Goal: Information Seeking & Learning: Learn about a topic

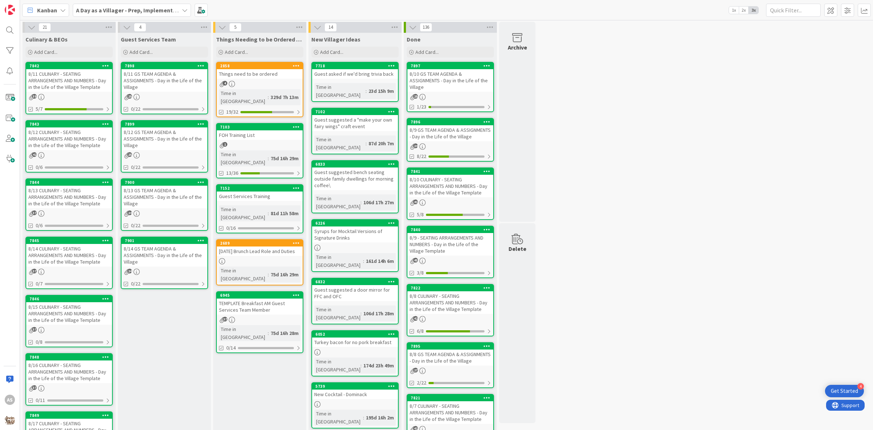
click at [63, 76] on div "8/11 CULINARY - SEATING ARRANGEMENTS AND NUMBERS - Day in the Life of the Villa…" at bounding box center [69, 80] width 86 height 23
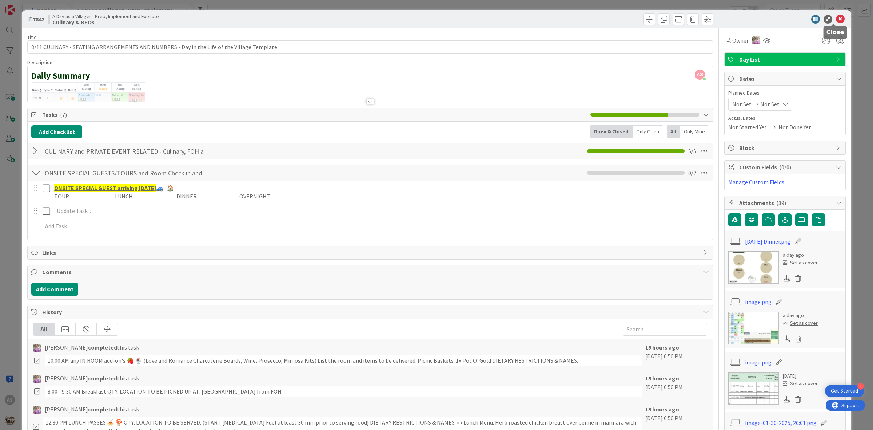
drag, startPoint x: 834, startPoint y: 17, endPoint x: 824, endPoint y: 22, distance: 11.1
click at [836, 17] on icon at bounding box center [840, 19] width 9 height 9
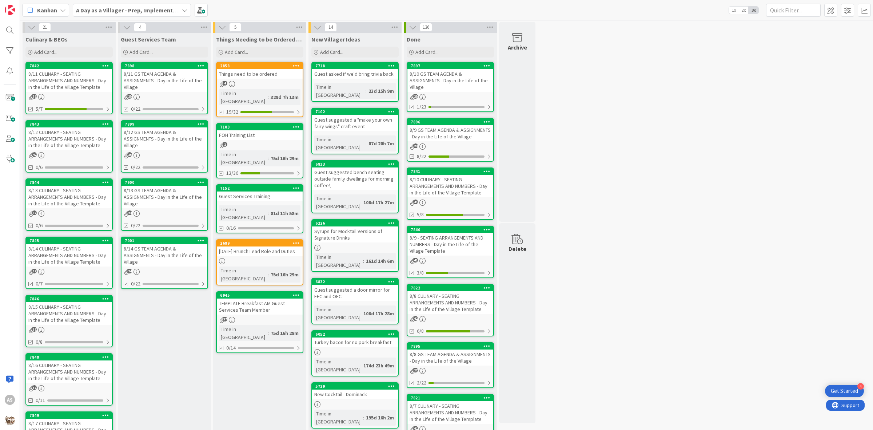
click at [56, 81] on div "8/11 CULINARY - SEATING ARRANGEMENTS AND NUMBERS - Day in the Life of the Villa…" at bounding box center [69, 80] width 86 height 23
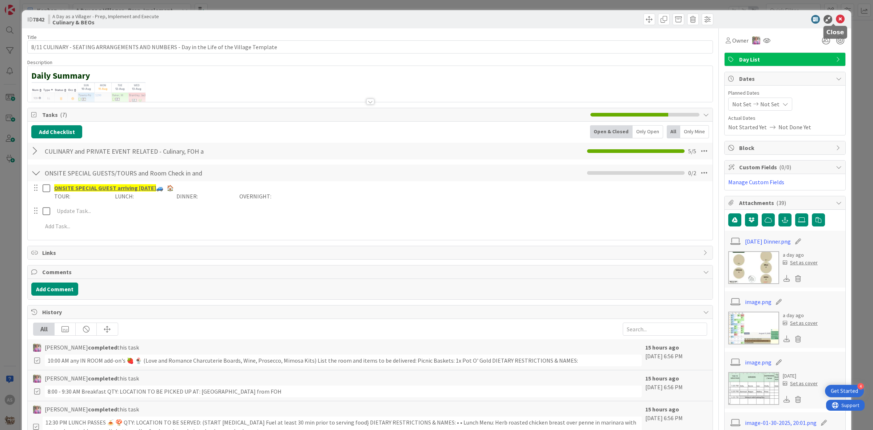
drag, startPoint x: 836, startPoint y: 19, endPoint x: 825, endPoint y: 24, distance: 12.7
click at [836, 19] on icon at bounding box center [840, 19] width 9 height 9
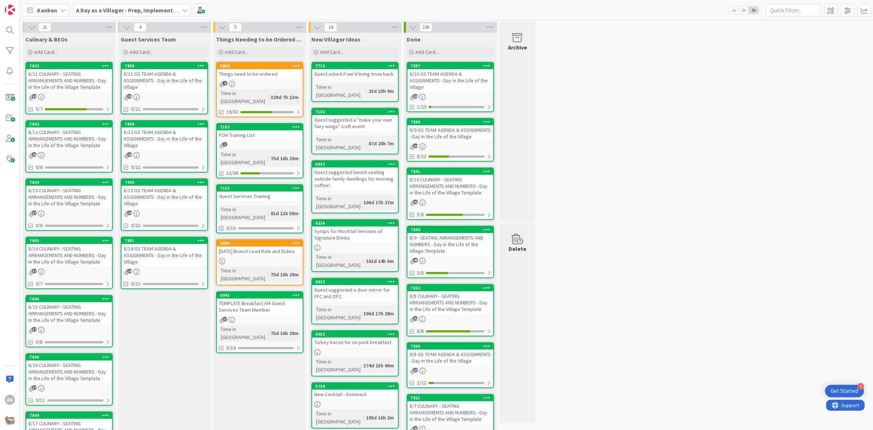
click at [68, 146] on div "8/12 CULINARY - SEATING ARRANGEMENTS AND NUMBERS - Day in the Life of the Villa…" at bounding box center [69, 138] width 86 height 23
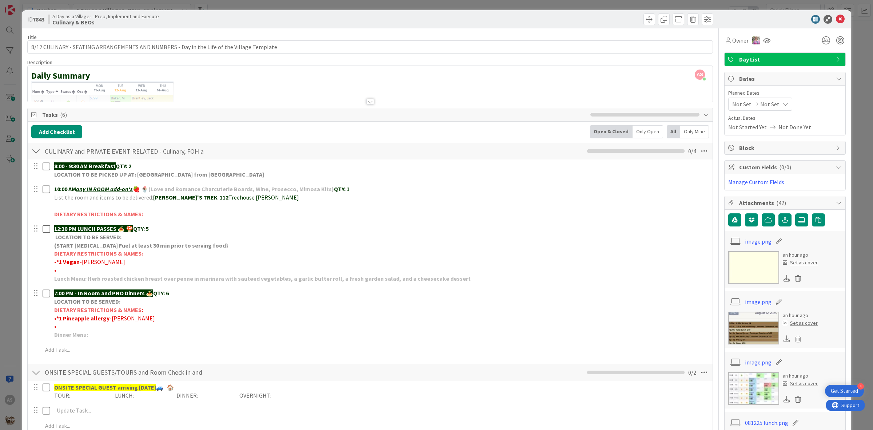
click at [476, 25] on div "ID 7843 A Day as a Villager - Prep, Implement and Execute Culinary & BEOs" at bounding box center [436, 19] width 829 height 18
click at [836, 19] on icon at bounding box center [840, 19] width 9 height 9
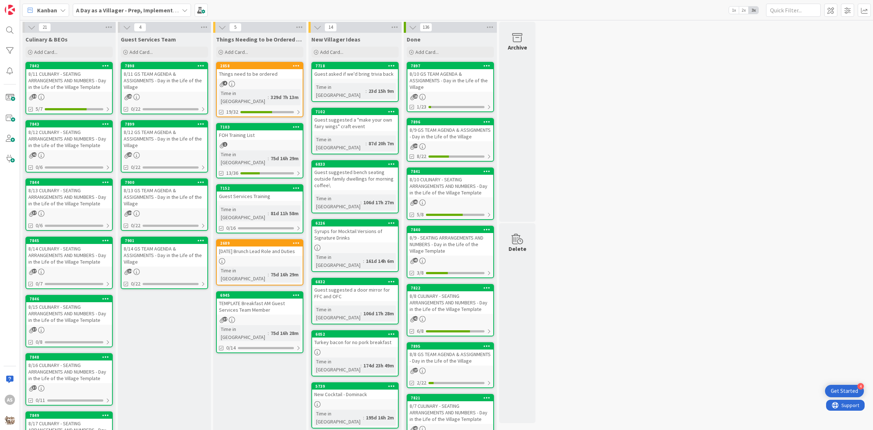
click at [71, 131] on div "8/12 CULINARY - SEATING ARRANGEMENTS AND NUMBERS - Day in the Life of the Villa…" at bounding box center [69, 138] width 86 height 23
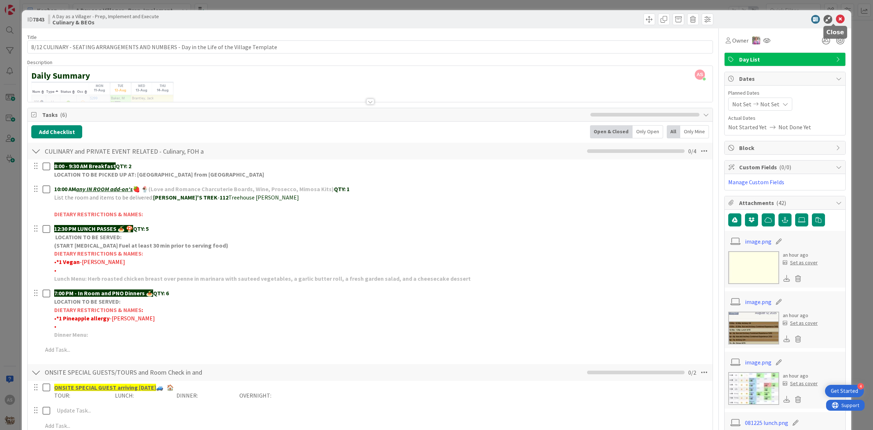
click at [836, 20] on icon at bounding box center [840, 19] width 9 height 9
